Goal: Task Accomplishment & Management: Use online tool/utility

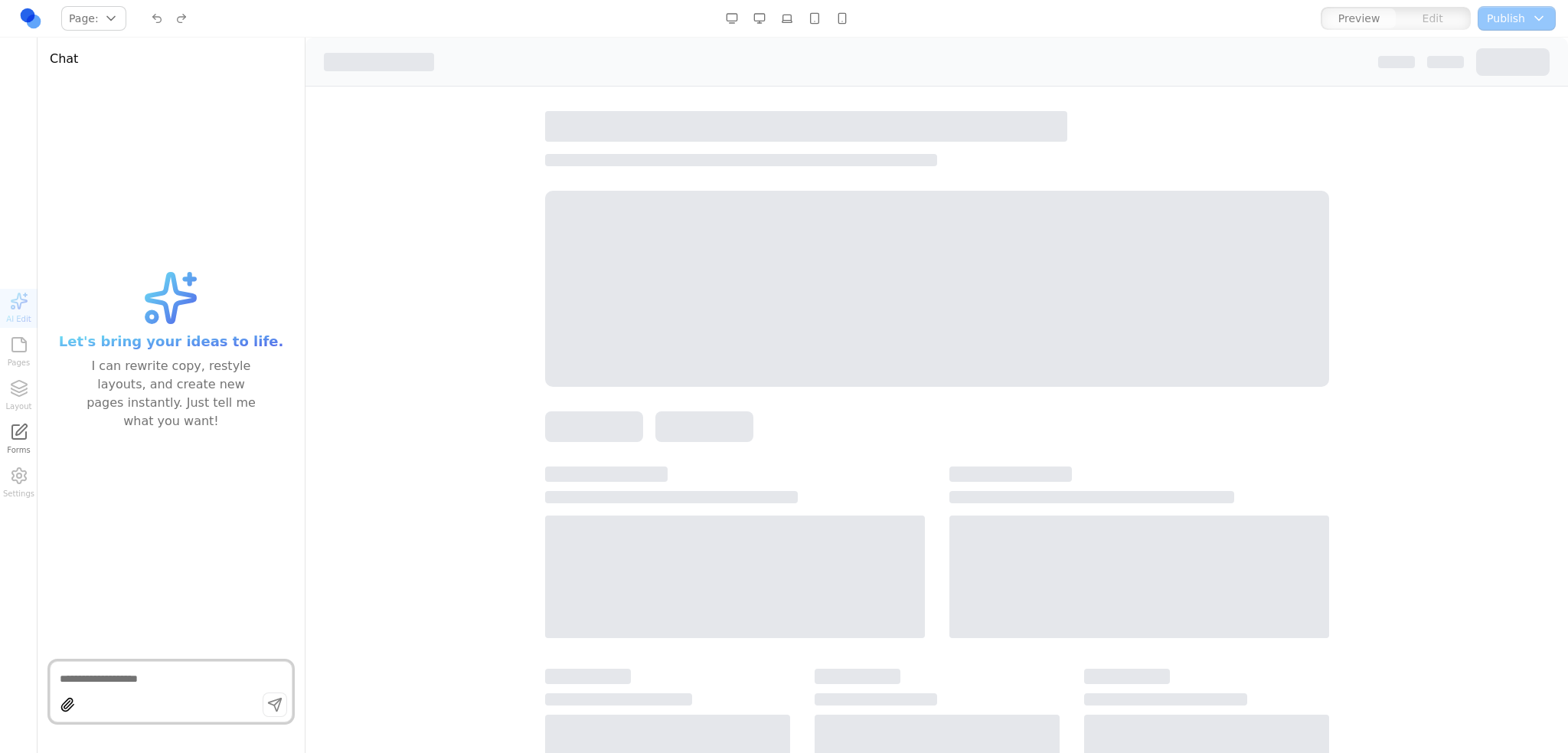
click at [14, 345] on div "AI Edit Pages Layout Forms Settings" at bounding box center [19, 395] width 38 height 214
click at [12, 383] on div "AI Edit Pages Layout Forms Settings" at bounding box center [19, 395] width 38 height 214
click at [14, 347] on div "AI Edit Pages Layout Forms Settings" at bounding box center [19, 395] width 38 height 214
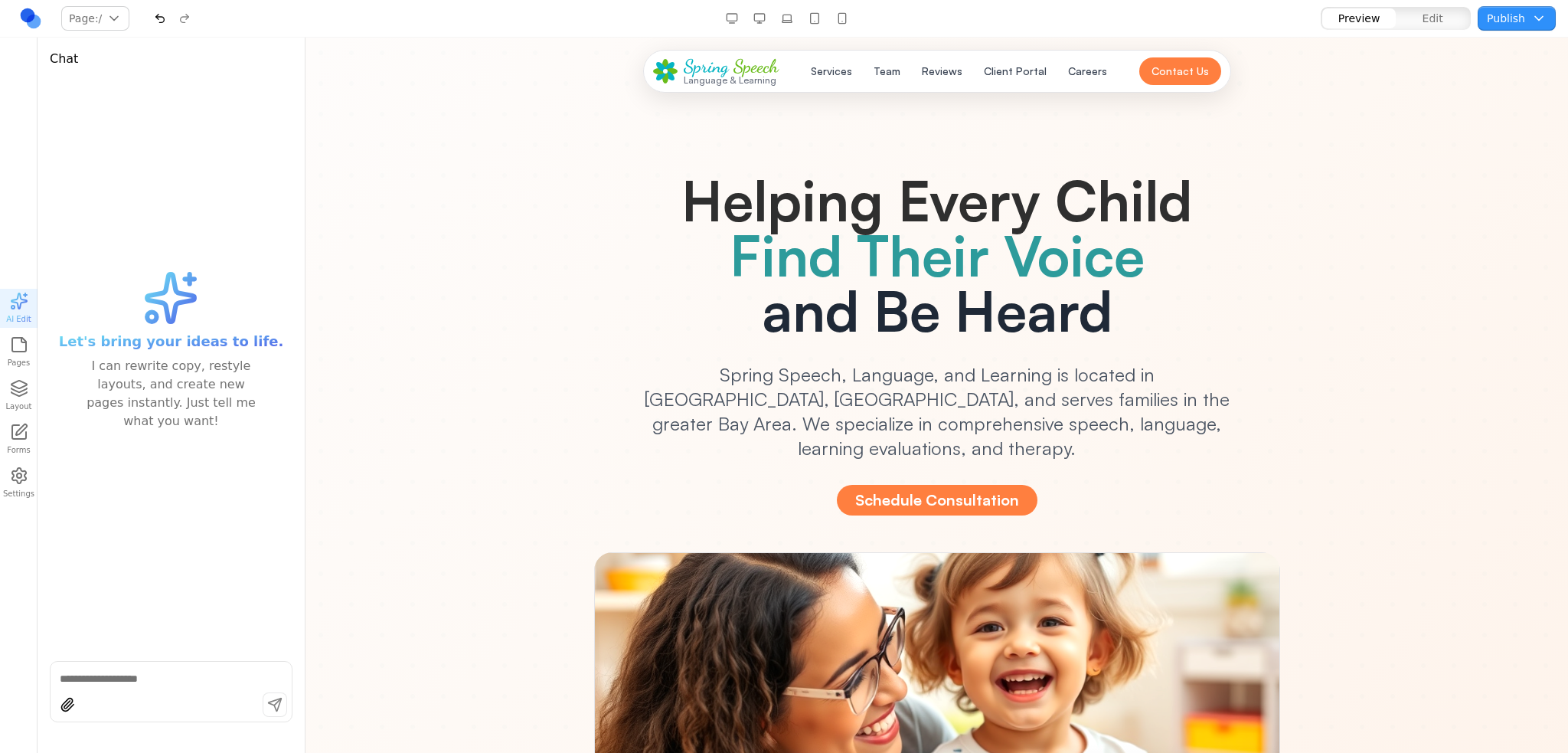
click at [26, 379] on icon "button" at bounding box center [19, 387] width 18 height 18
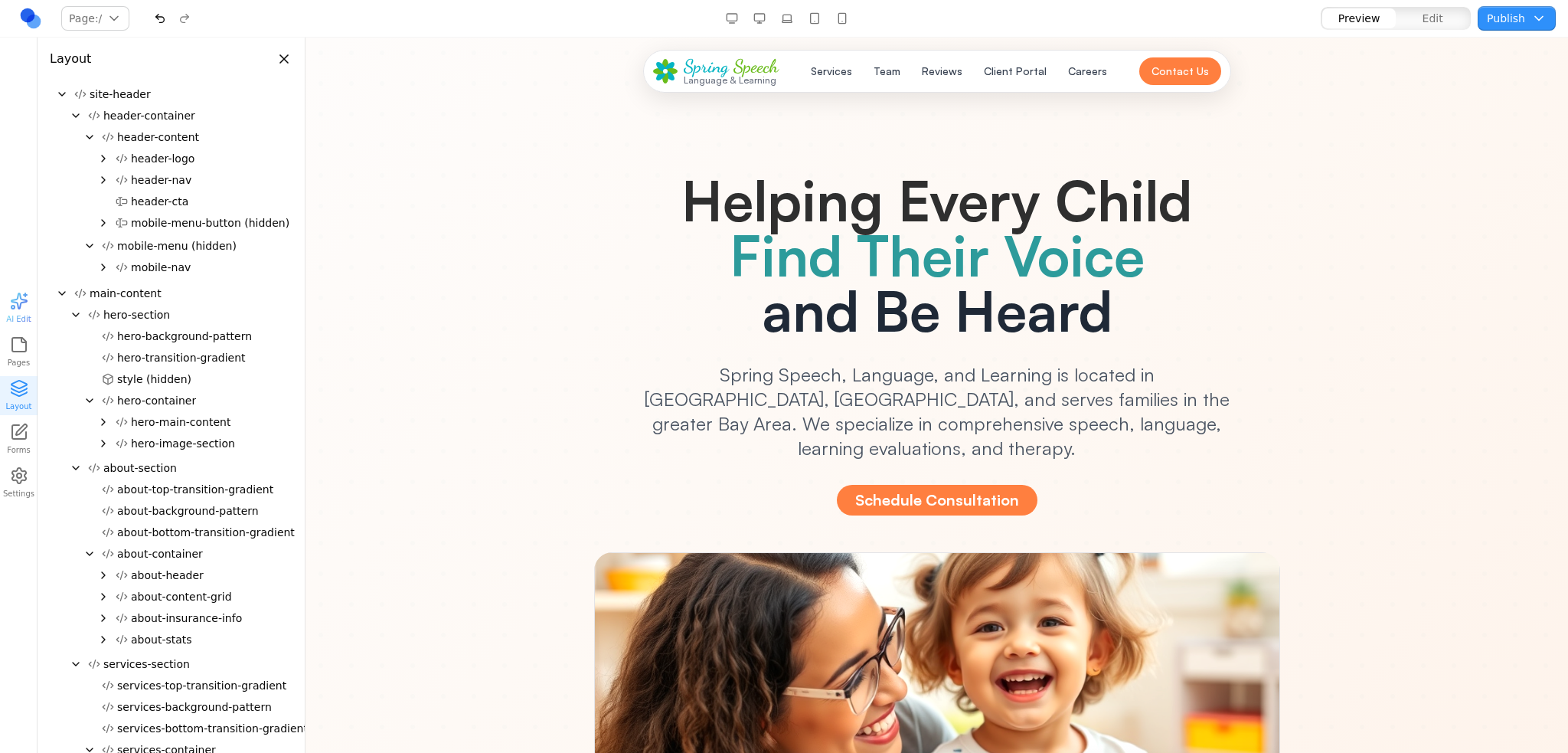
click at [88, 136] on icon "Collapse" at bounding box center [89, 137] width 12 height 12
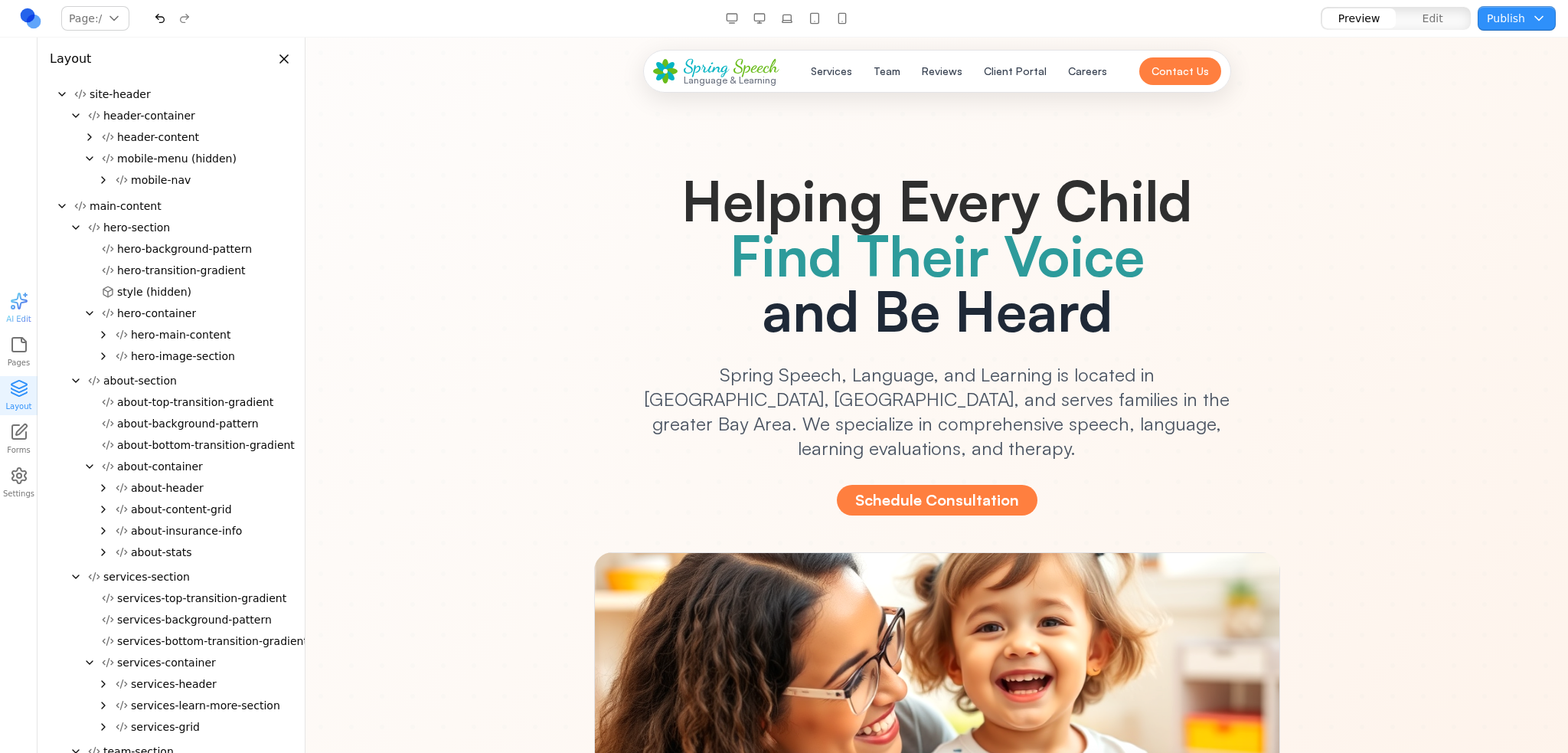
click at [89, 158] on icon "Collapse" at bounding box center [89, 158] width 12 height 12
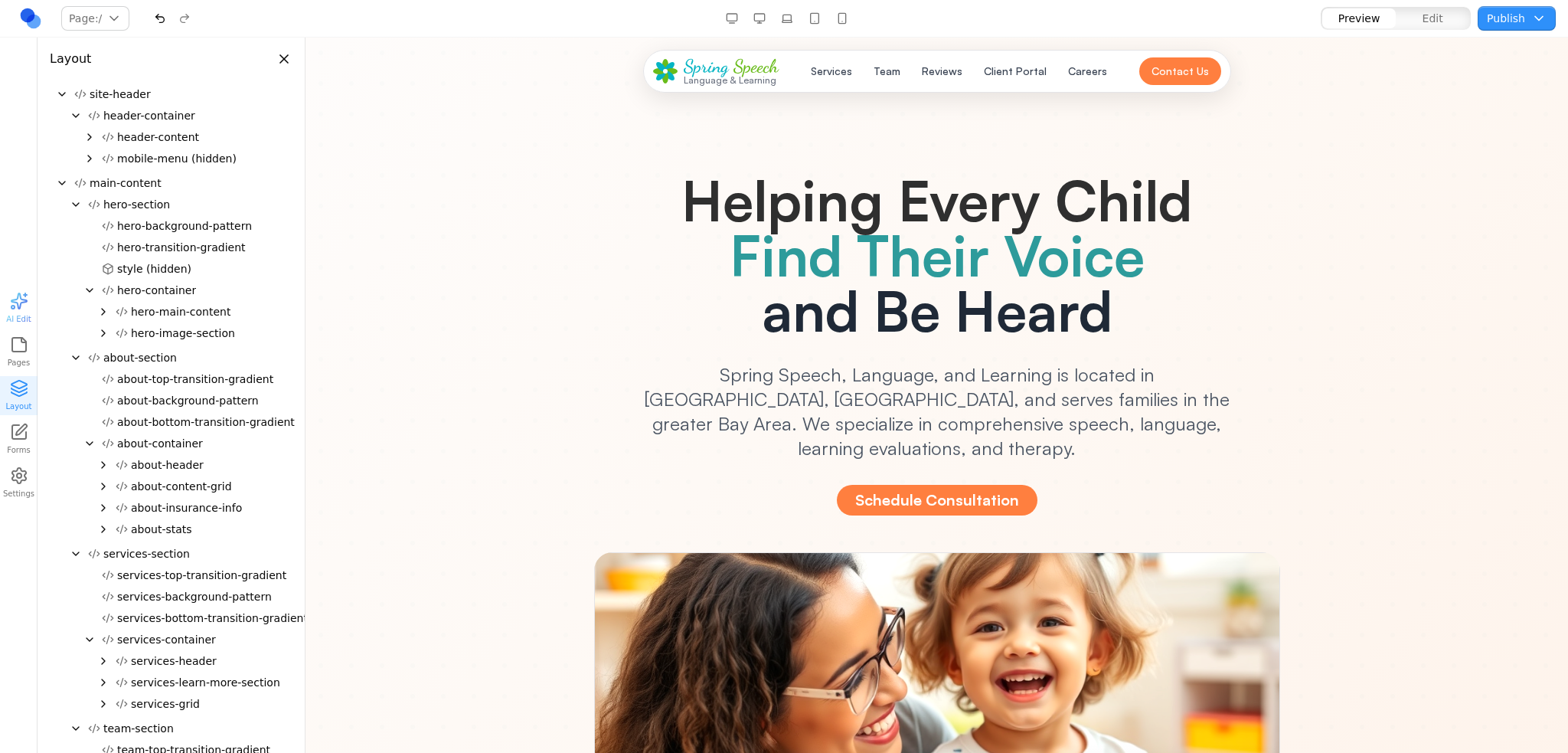
click at [77, 204] on icon "Collapse" at bounding box center [76, 204] width 6 height 3
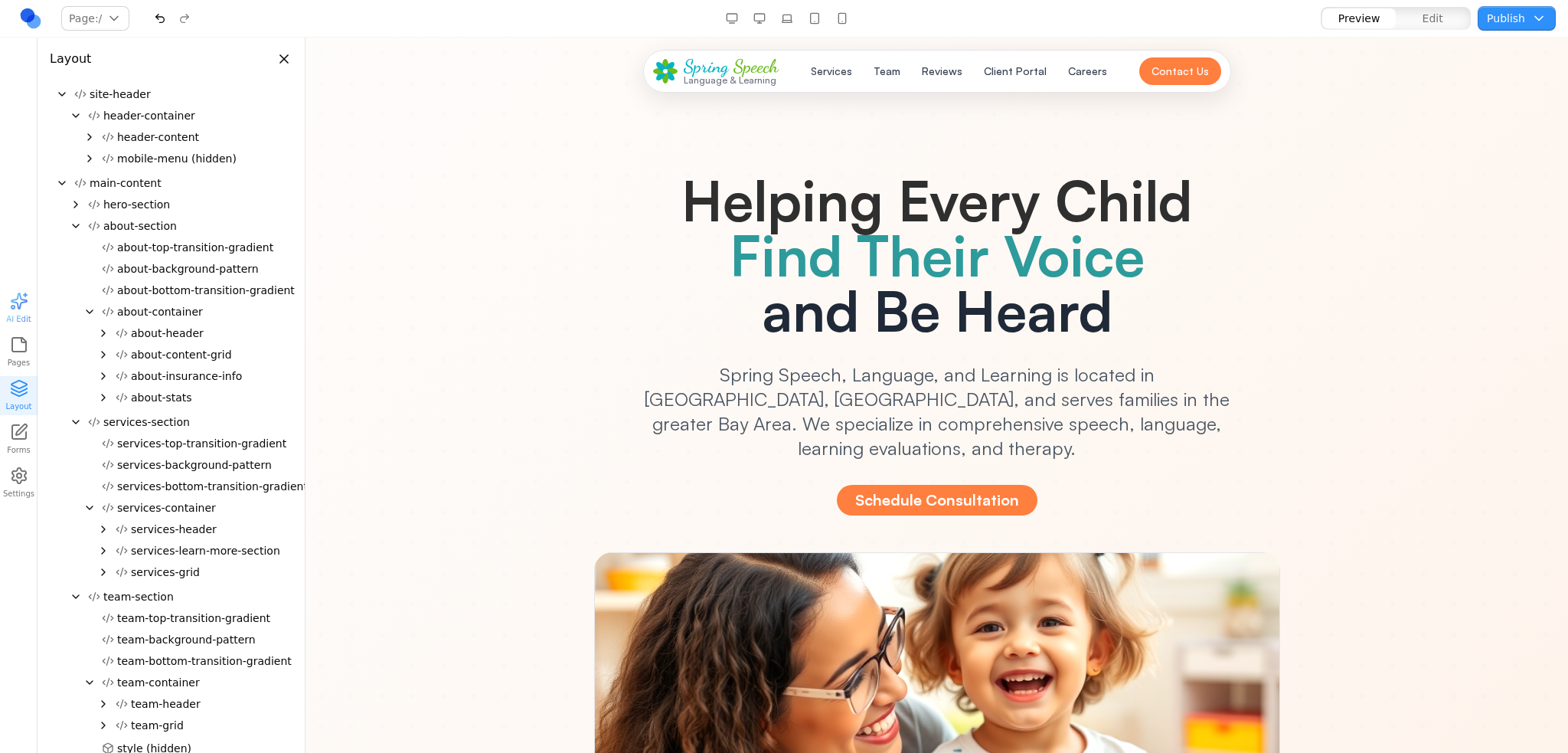
click at [75, 229] on icon "Collapse" at bounding box center [76, 226] width 12 height 12
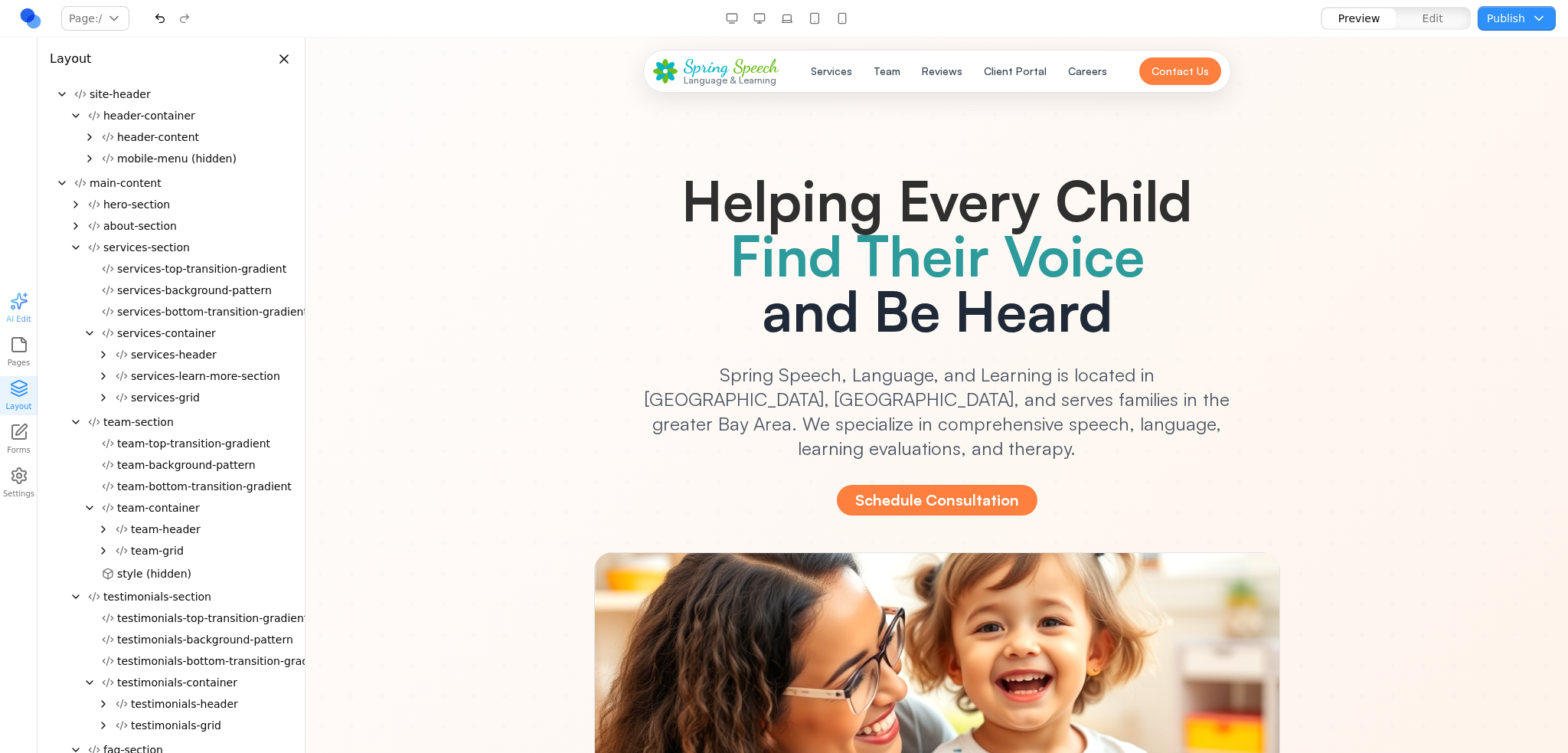
click at [76, 251] on icon "Collapse" at bounding box center [76, 247] width 12 height 12
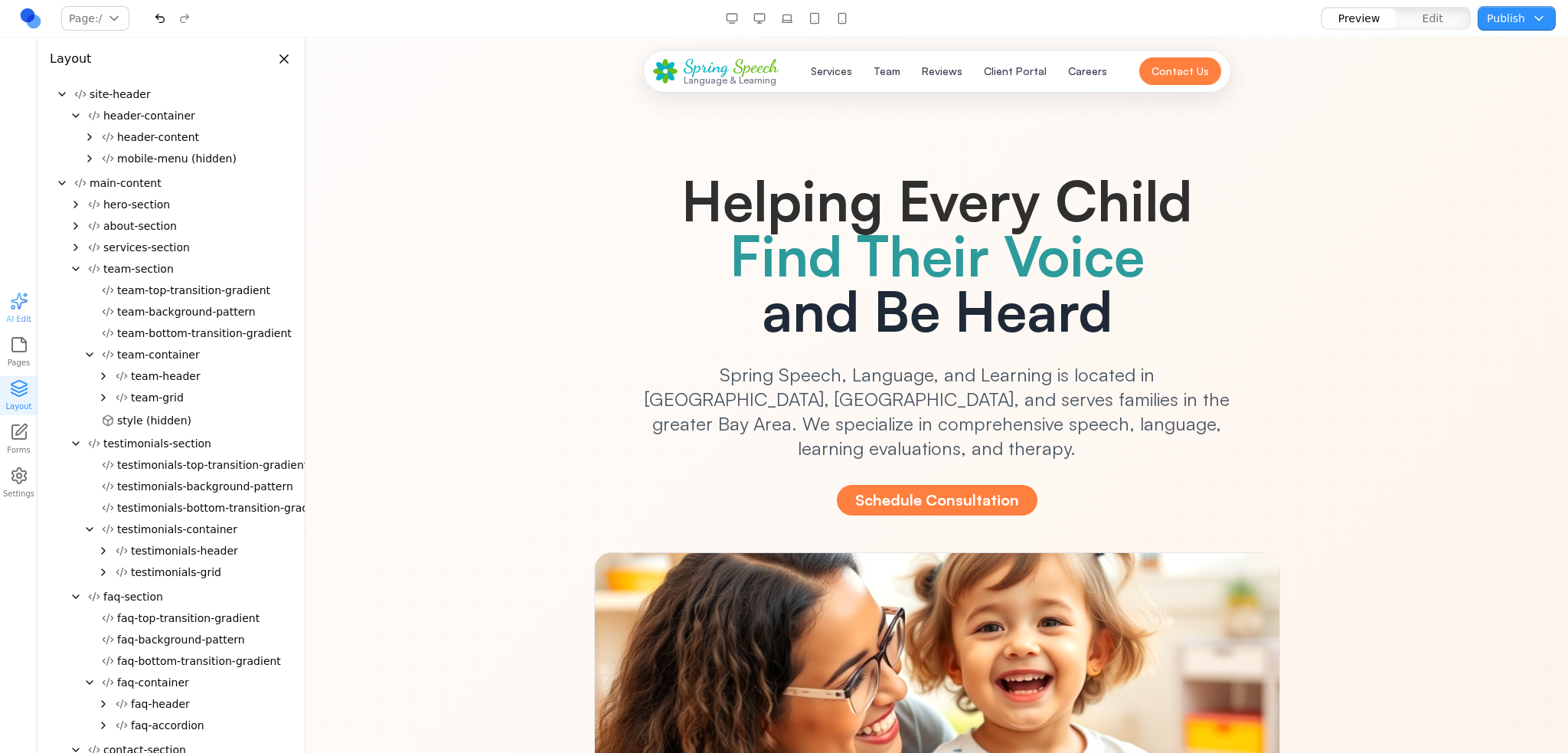
click at [75, 268] on icon "Collapse" at bounding box center [76, 268] width 12 height 12
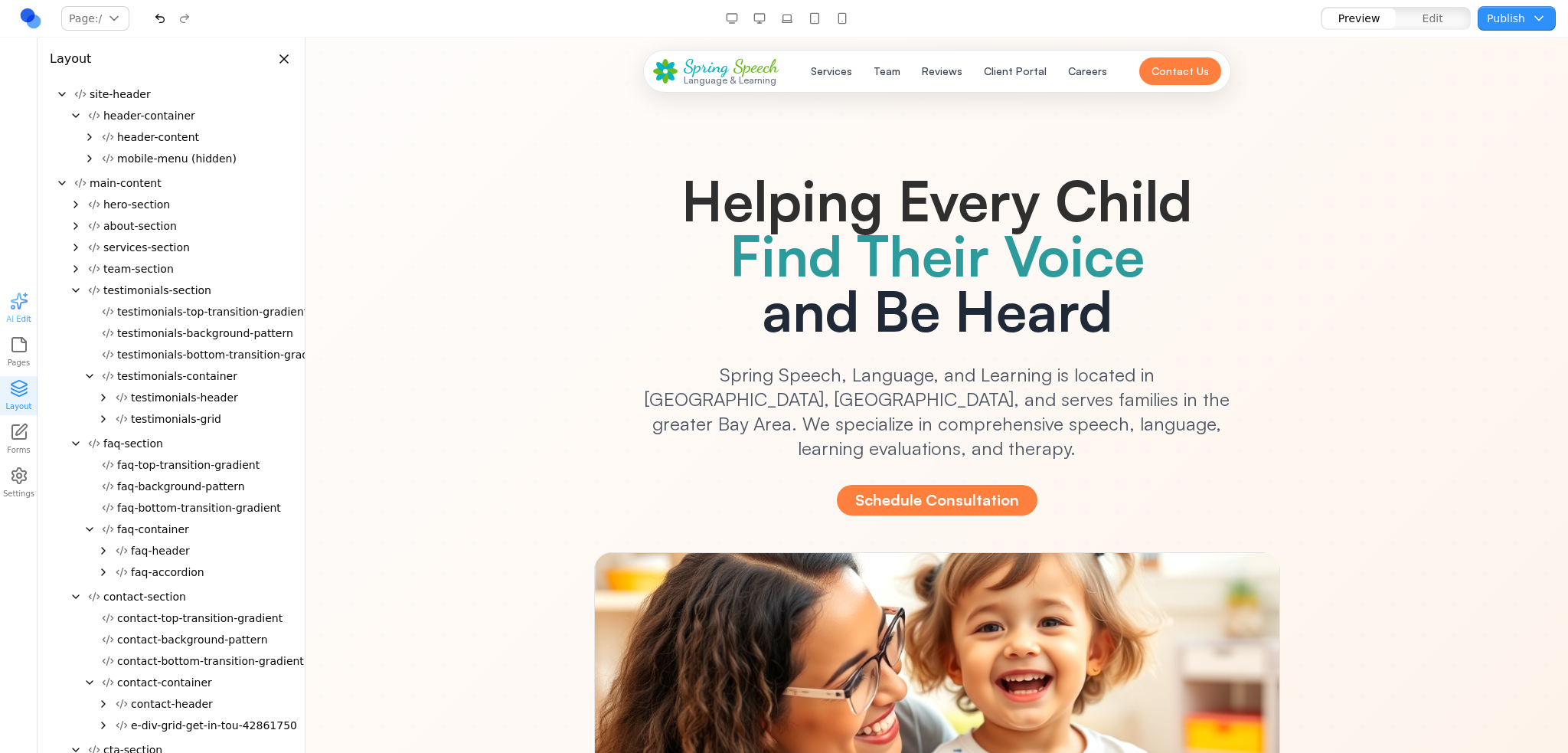
click at [76, 299] on div "testimonials-section" at bounding box center [171, 290] width 243 height 22
click at [76, 293] on icon "Collapse" at bounding box center [76, 290] width 12 height 12
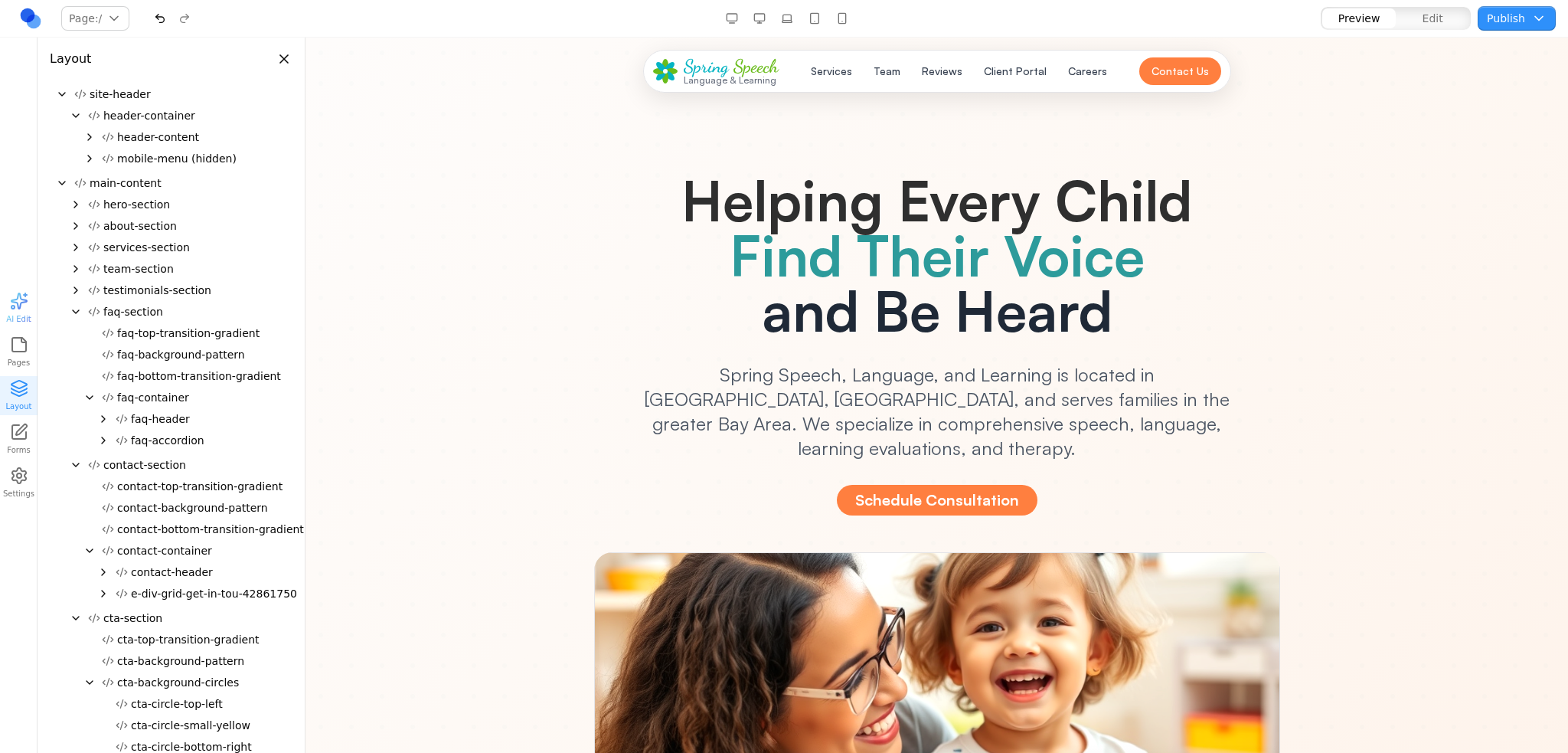
click at [72, 317] on icon "Collapse" at bounding box center [76, 311] width 12 height 12
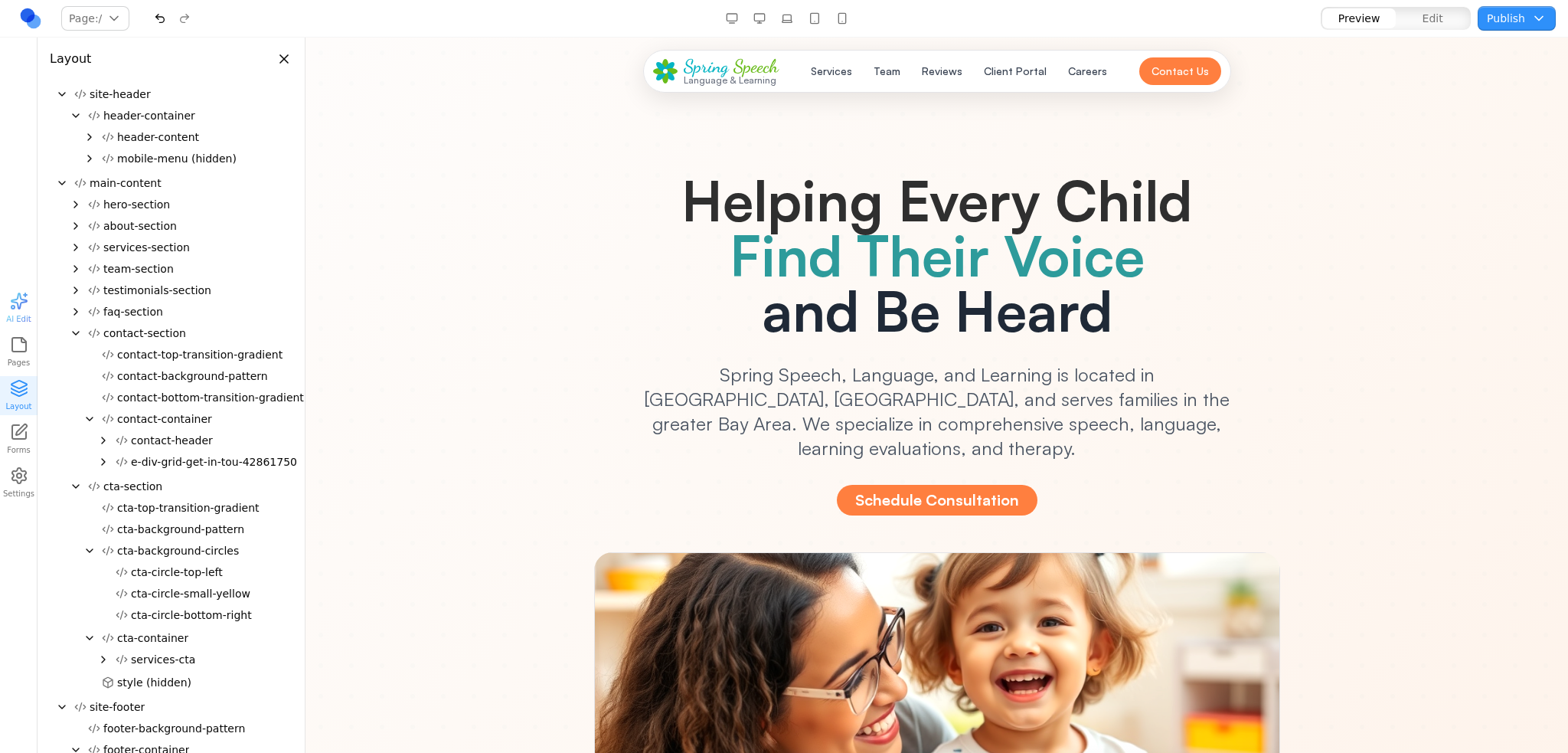
click at [72, 335] on icon "Collapse" at bounding box center [76, 333] width 12 height 12
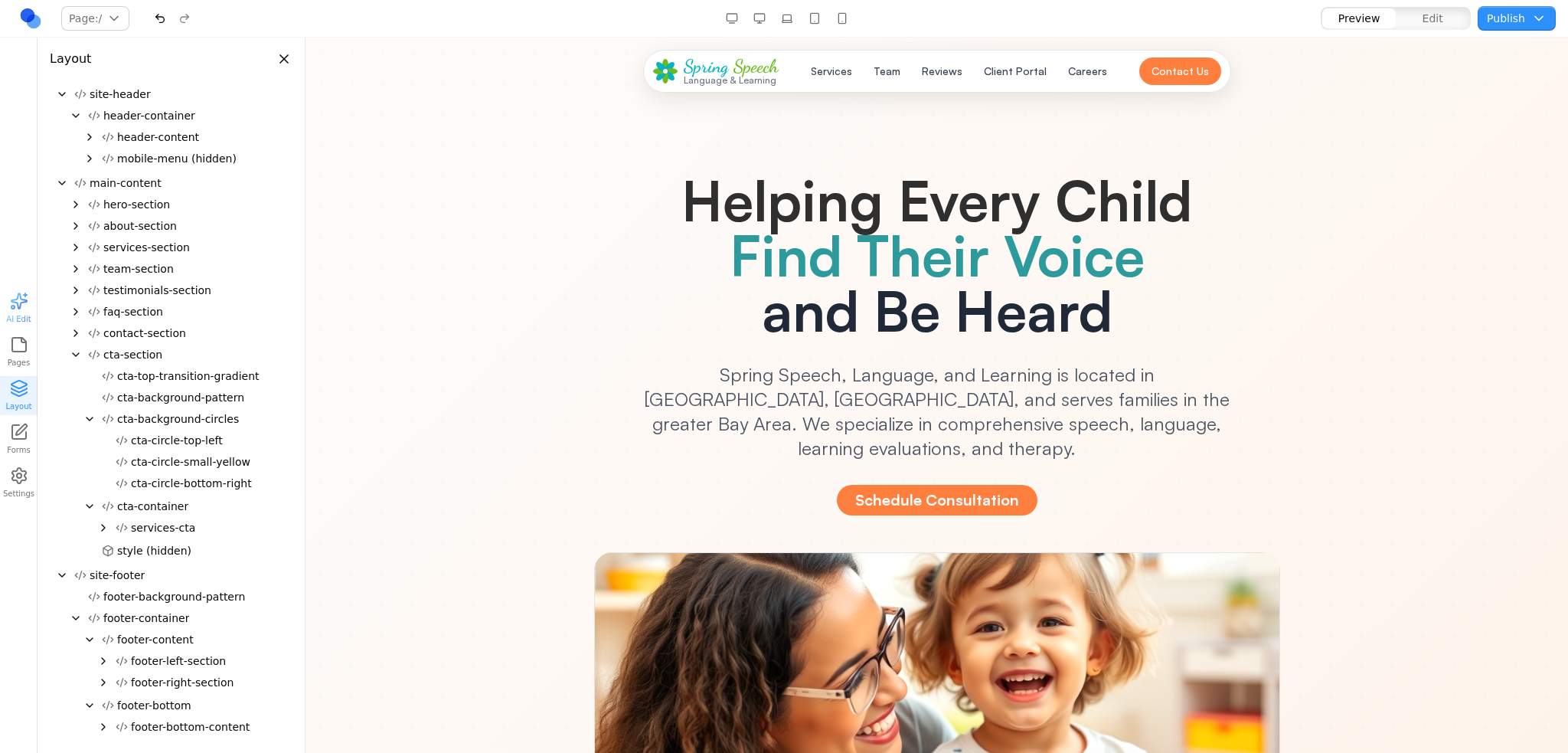
click at [72, 353] on icon "Collapse" at bounding box center [76, 354] width 12 height 12
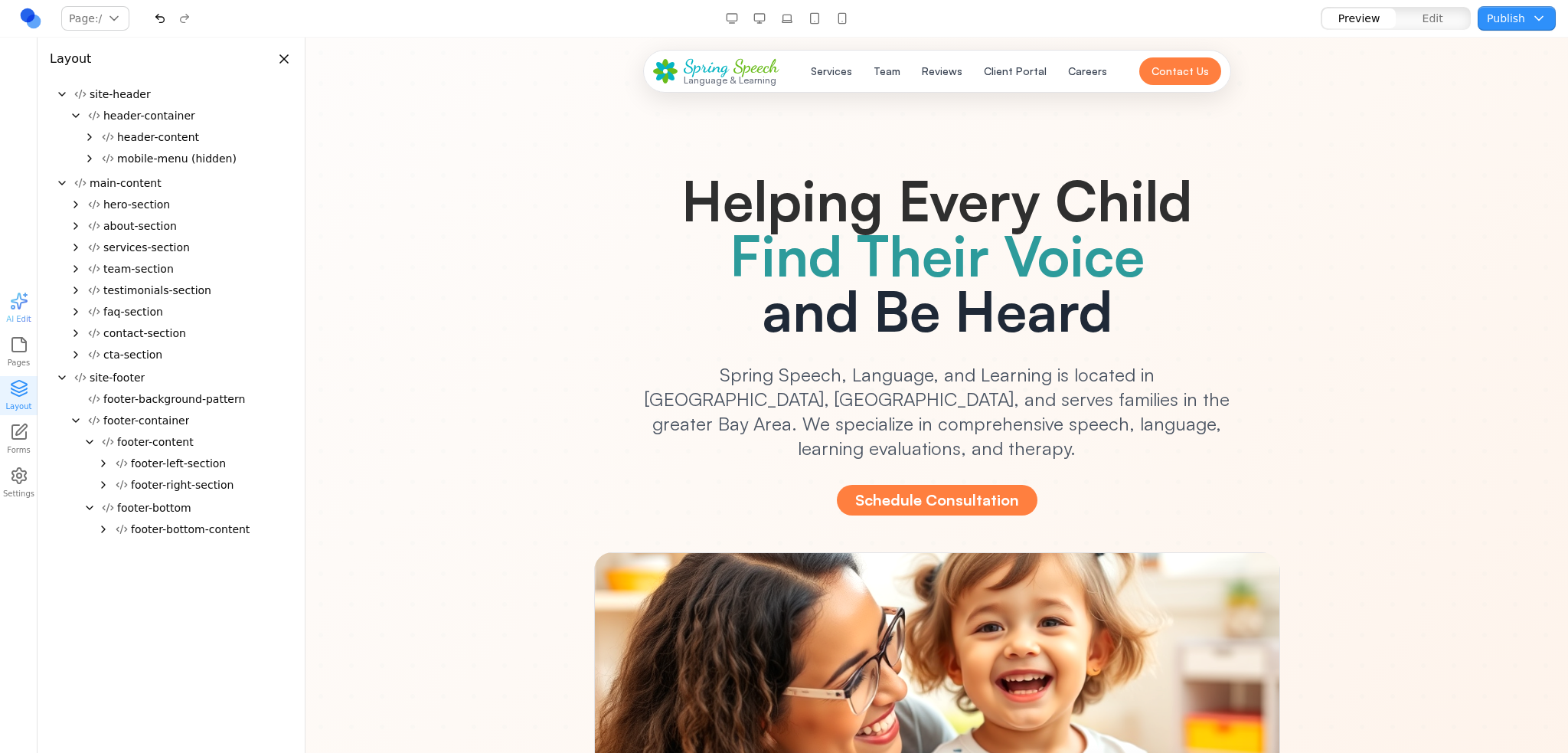
click at [59, 376] on icon "Collapse" at bounding box center [61, 377] width 6 height 3
click at [59, 378] on icon "Expand" at bounding box center [61, 377] width 12 height 12
click at [77, 422] on icon "Collapse" at bounding box center [76, 419] width 12 height 12
click at [73, 115] on icon "Collapse" at bounding box center [76, 115] width 12 height 12
